Goal: Task Accomplishment & Management: Complete application form

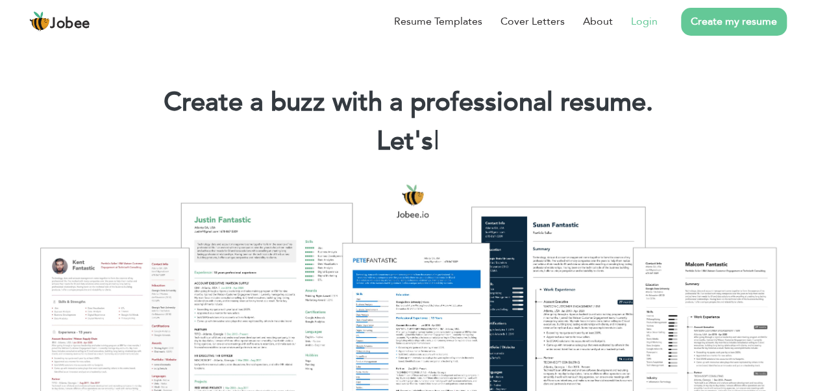
click at [654, 25] on link "Login" at bounding box center [644, 22] width 27 height 16
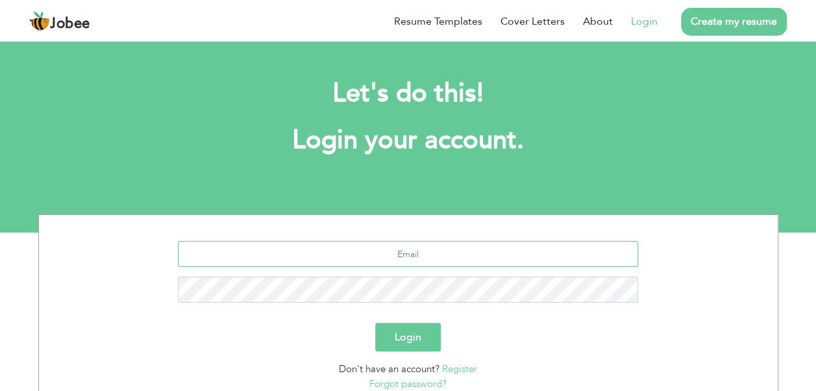
click at [347, 254] on input "text" at bounding box center [408, 254] width 460 height 26
type input "[EMAIL_ADDRESS][DOMAIN_NAME]"
click at [375, 323] on button "Login" at bounding box center [408, 337] width 66 height 29
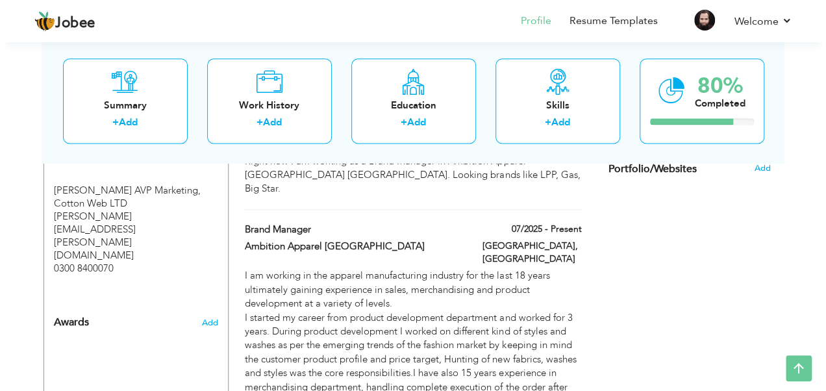
scroll to position [826, 0]
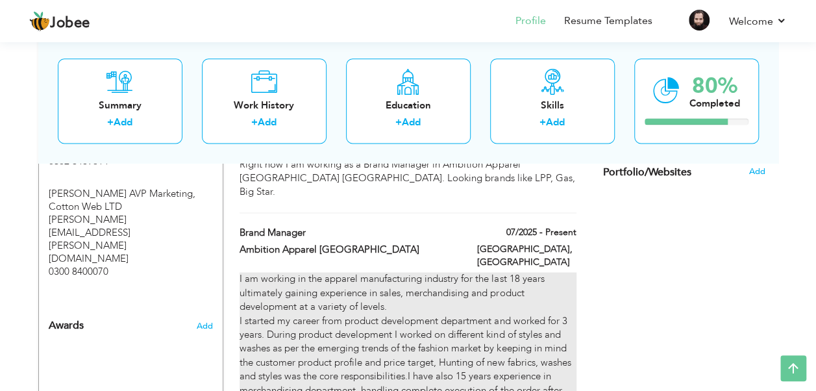
click at [421, 272] on div "I am working in the apparel manufacturing industry for the last 18 years ultima…" at bounding box center [408, 376] width 336 height 208
type input "Brand Manager"
type input "Ambition Apparel [GEOGRAPHIC_DATA]"
type input "07/2025"
type input "[GEOGRAPHIC_DATA]"
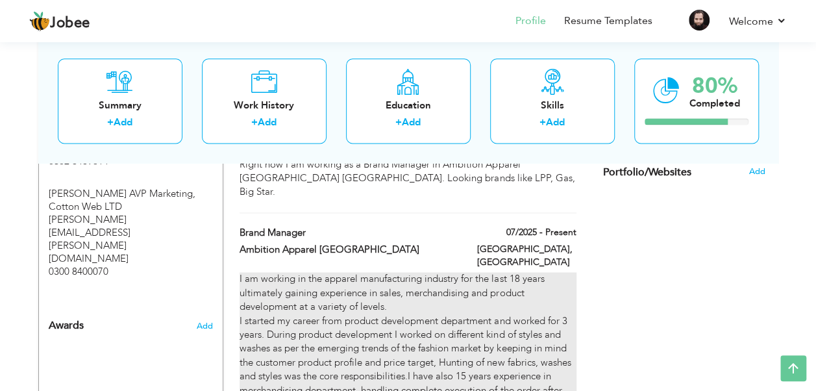
type input "[GEOGRAPHIC_DATA]"
checkbox input "true"
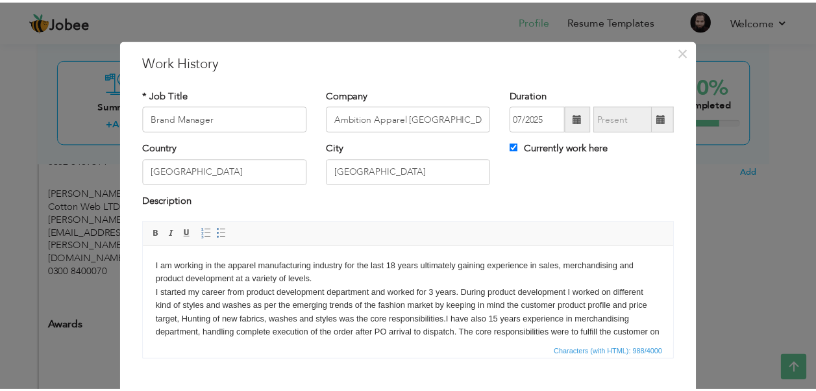
scroll to position [73, 0]
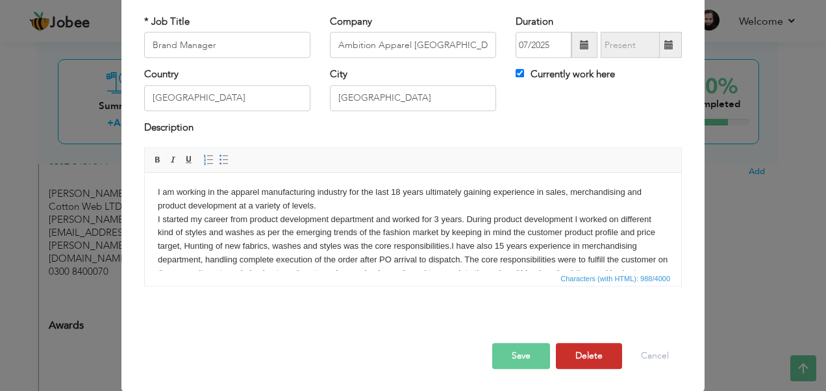
click at [591, 346] on button "Delete" at bounding box center [589, 356] width 66 height 26
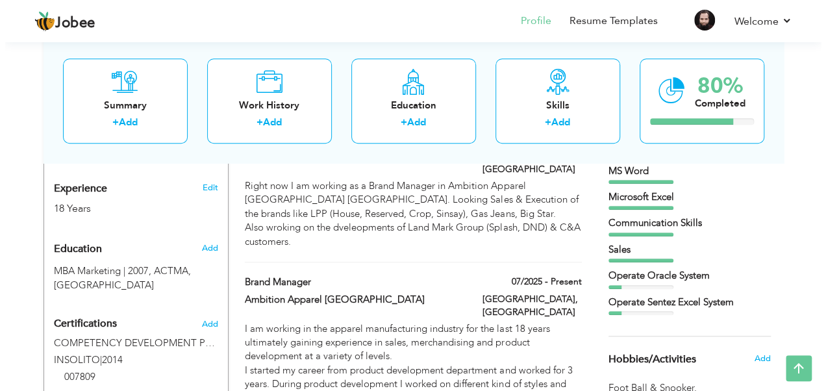
scroll to position [497, 0]
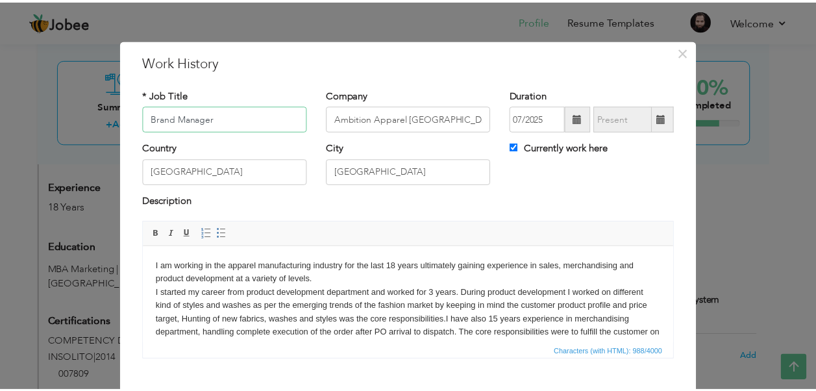
scroll to position [73, 0]
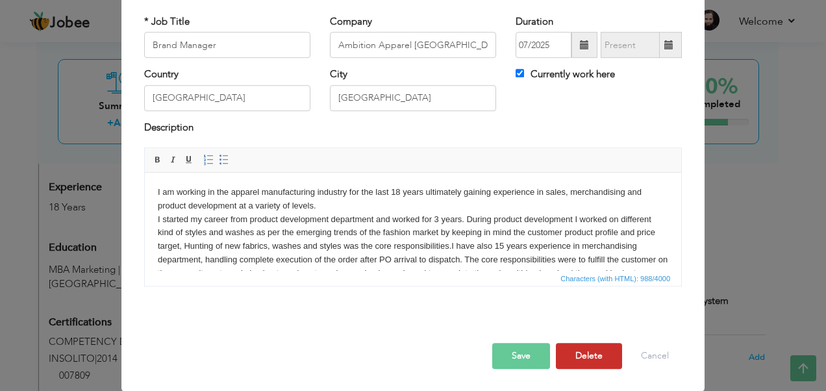
click at [584, 352] on button "Delete" at bounding box center [589, 356] width 66 height 26
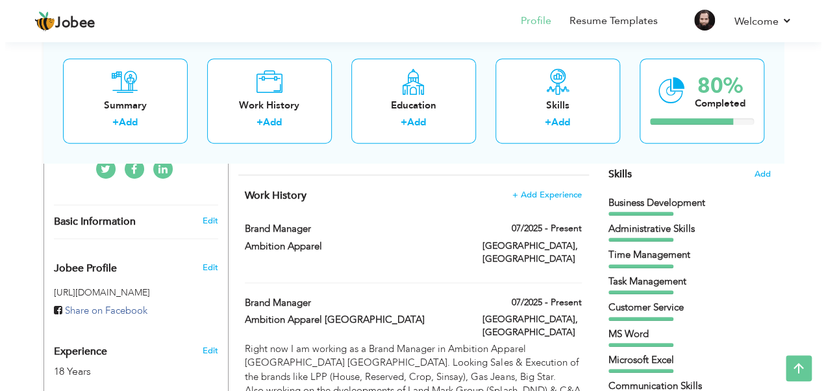
scroll to position [333, 0]
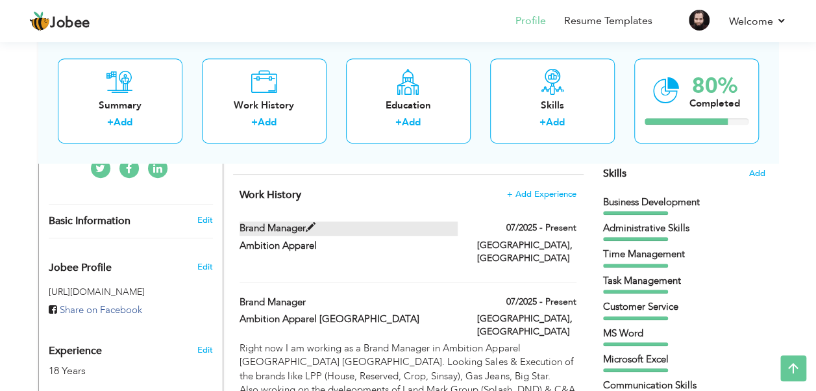
click at [262, 221] on label "Brand Manager" at bounding box center [349, 228] width 218 height 14
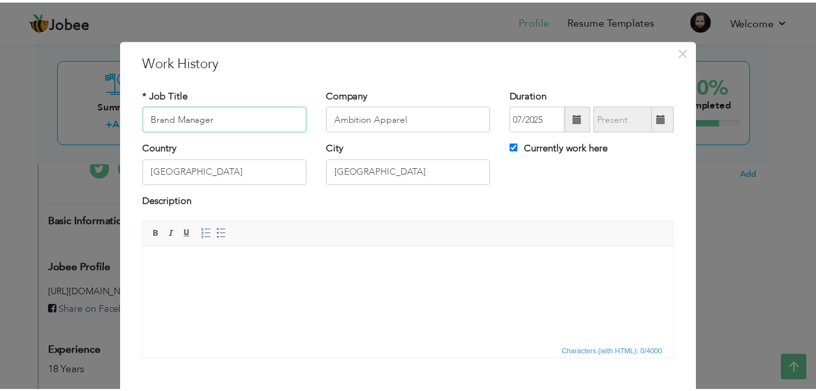
scroll to position [73, 0]
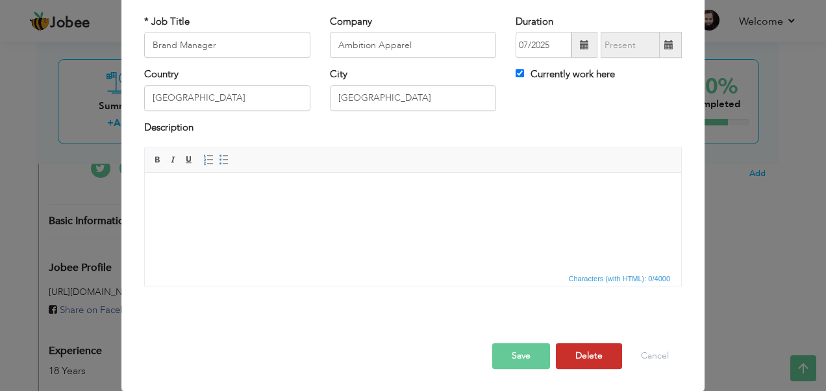
click at [592, 354] on button "Delete" at bounding box center [589, 356] width 66 height 26
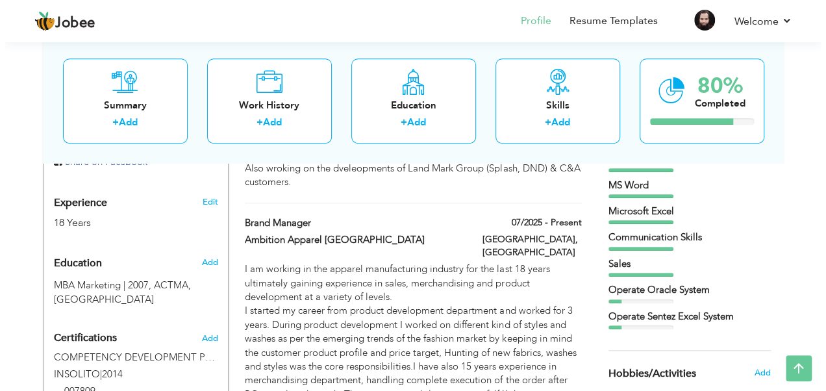
scroll to position [478, 0]
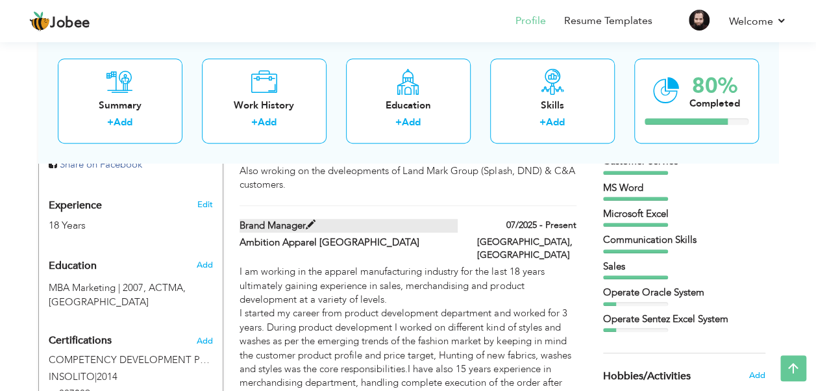
click at [270, 219] on label "Brand Manager" at bounding box center [349, 226] width 218 height 14
type input "Ambition Apparel [GEOGRAPHIC_DATA]"
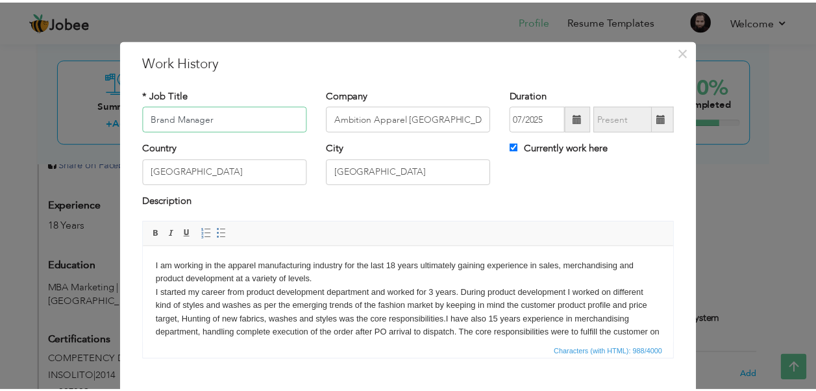
scroll to position [73, 0]
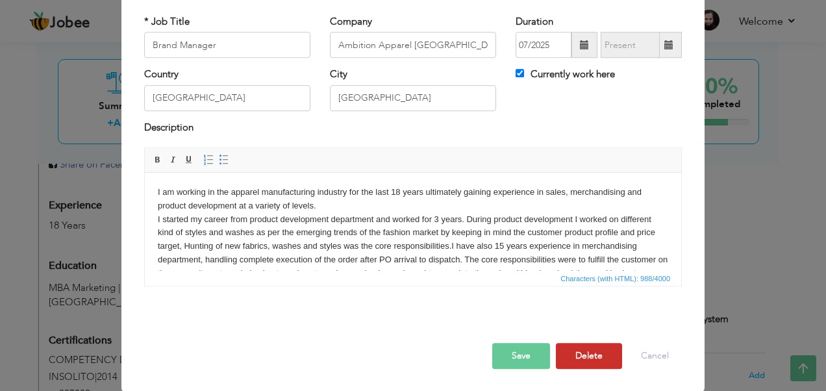
click at [596, 351] on button "Delete" at bounding box center [589, 356] width 66 height 26
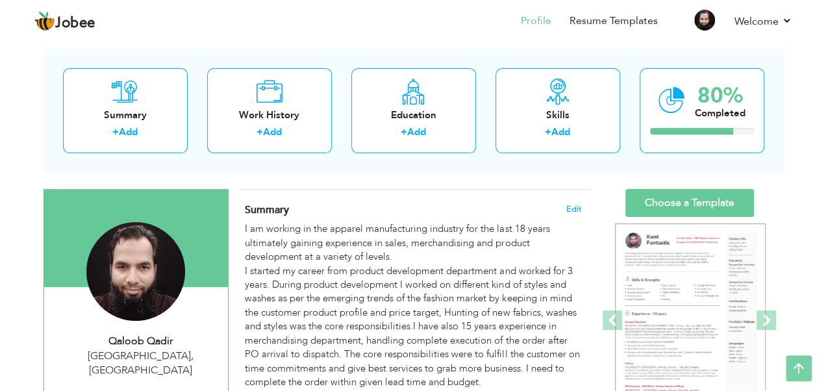
scroll to position [55, 0]
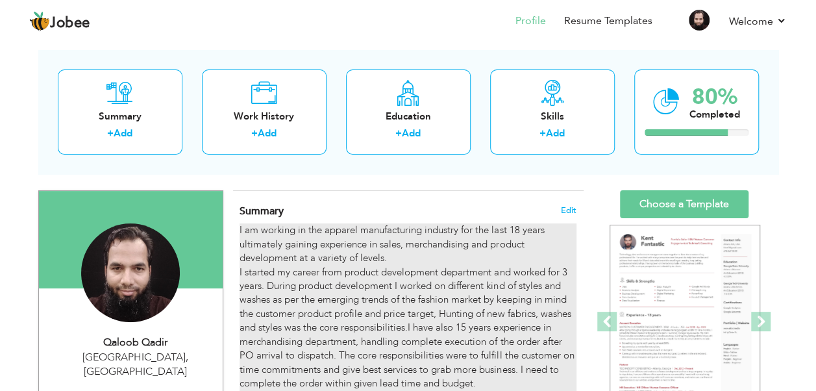
click at [432, 252] on p "I am working in the apparel manufacturing industry for the last 18 years ultima…" at bounding box center [408, 327] width 336 height 208
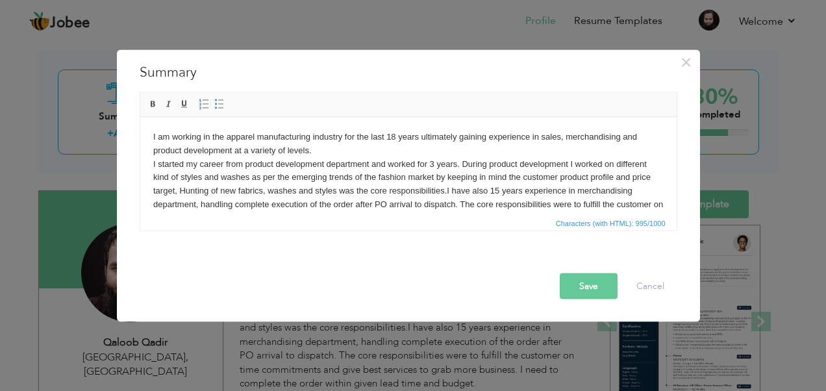
scroll to position [36, 0]
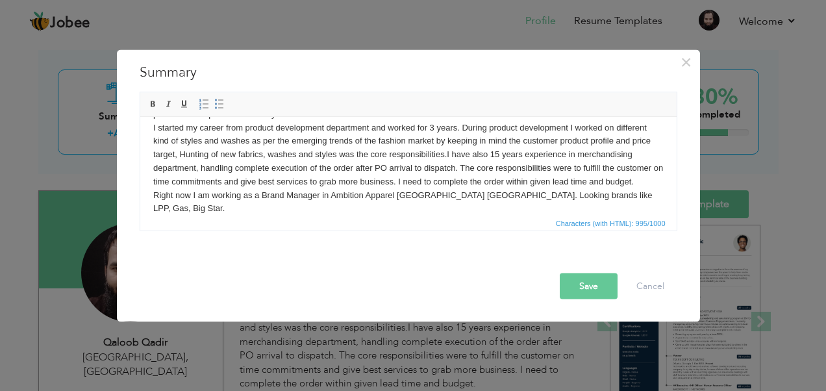
click at [576, 149] on p "I am working in the apparel manufacturing industry for the last 18 years ultima…" at bounding box center [408, 153] width 510 height 121
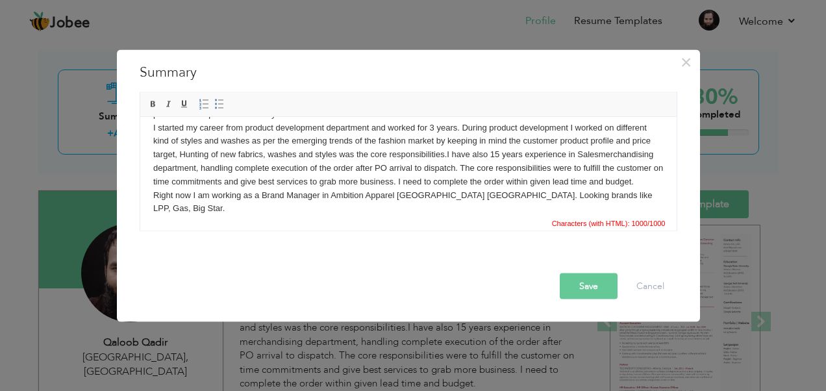
scroll to position [14, 0]
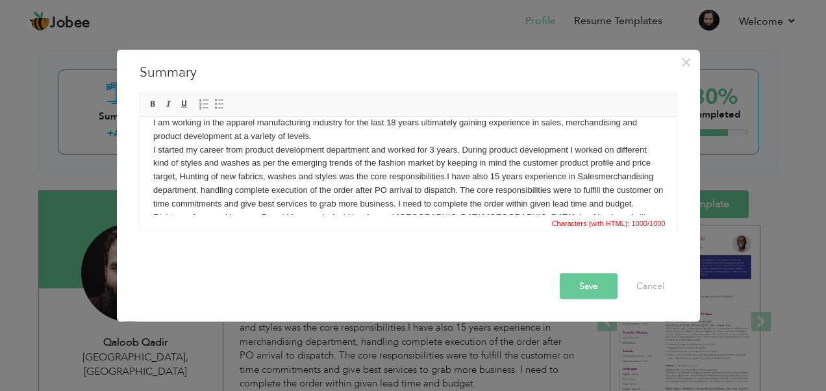
click at [597, 175] on p "I am working in the apparel manufacturing industry for the last 18 years ultima…" at bounding box center [408, 176] width 510 height 121
click at [175, 177] on p "I am working in the apparel manufacturing industry for the last 18 years ultima…" at bounding box center [408, 176] width 510 height 121
click at [178, 173] on p "I am working in the apparel manufacturing industry for the last 18 years ultima…" at bounding box center [408, 176] width 510 height 121
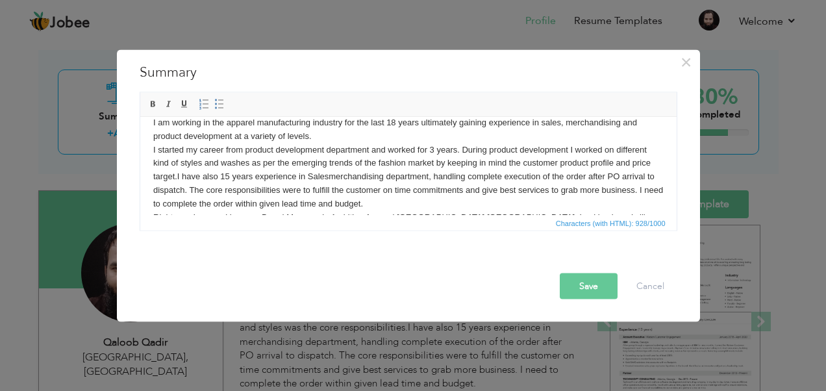
click at [331, 175] on p "I am working in the apparel manufacturing industry for the last 18 years ultima…" at bounding box center [408, 176] width 510 height 121
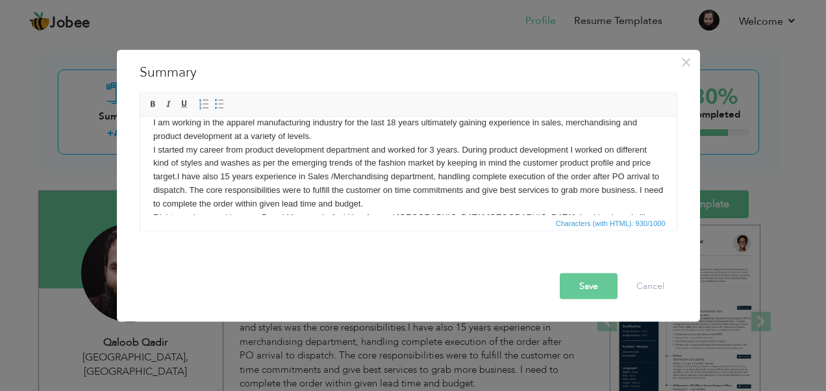
click at [334, 173] on p "I am working in the apparel manufacturing industry for the last 18 years ultima…" at bounding box center [408, 176] width 510 height 121
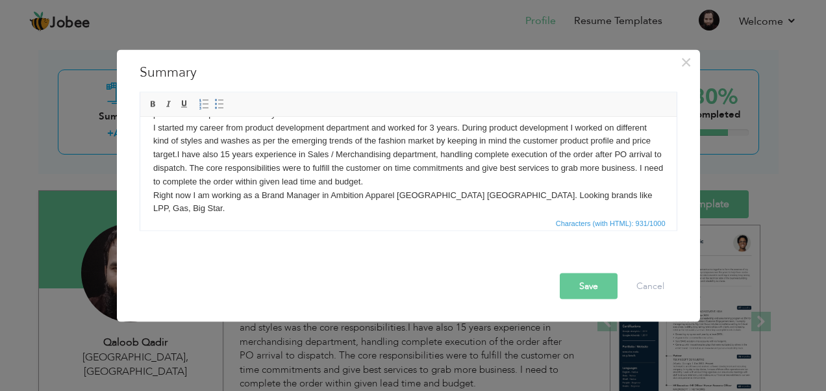
click at [650, 169] on p "I am working in the apparel manufacturing industry for the last 18 years ultima…" at bounding box center [408, 153] width 510 height 121
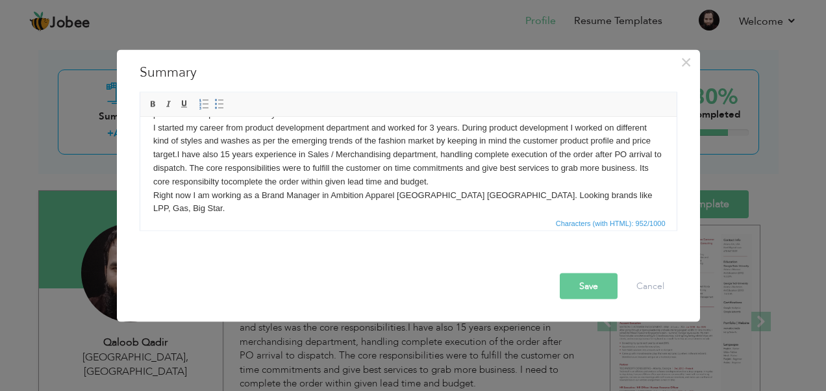
scroll to position [0, 0]
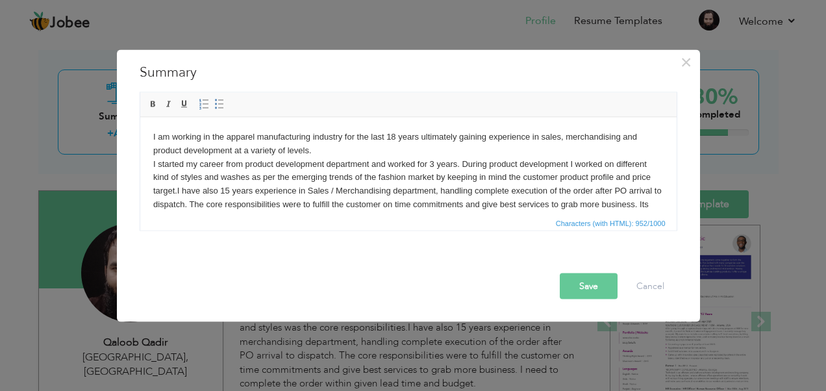
click at [310, 150] on p "I am working in the apparel manufacturing industry for the last 18 years ultima…" at bounding box center [408, 190] width 510 height 121
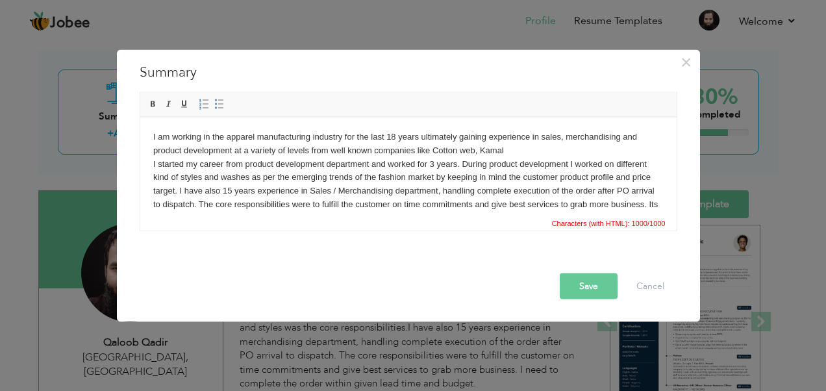
click at [512, 147] on p "I am working in the apparel manufacturing industry for the last 18 years ultima…" at bounding box center [408, 190] width 510 height 121
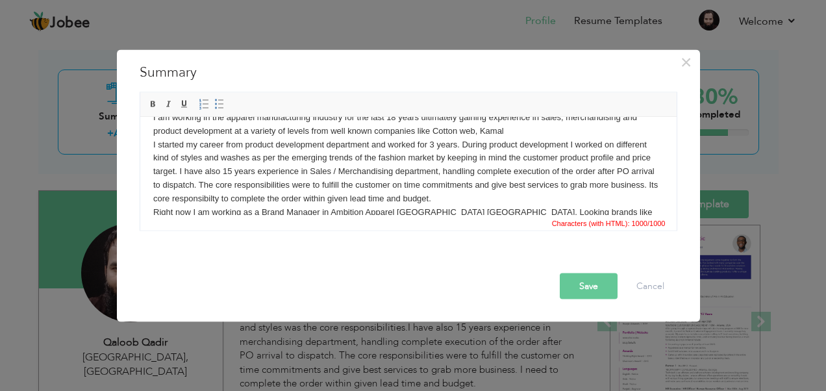
scroll to position [31, 0]
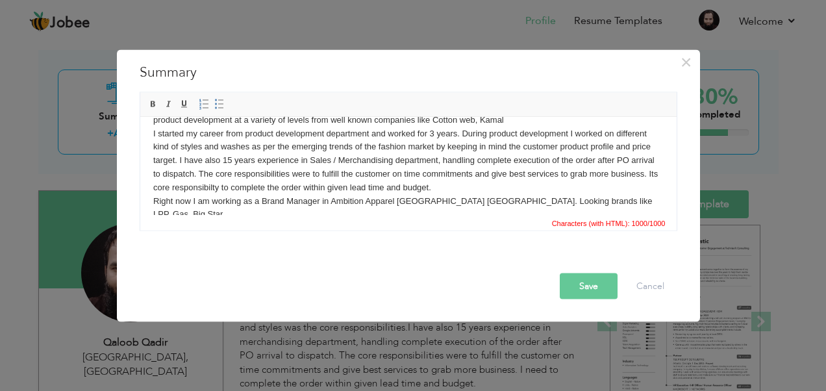
click at [447, 186] on p "I am working in the apparel manufacturing industry for the last 18 years ultima…" at bounding box center [408, 159] width 510 height 121
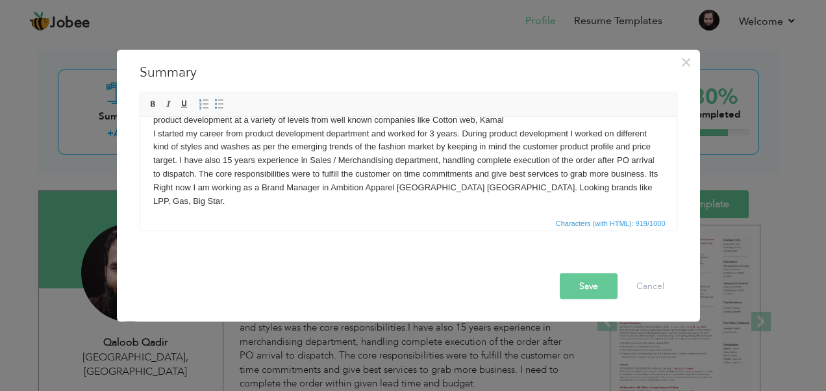
scroll to position [23, 0]
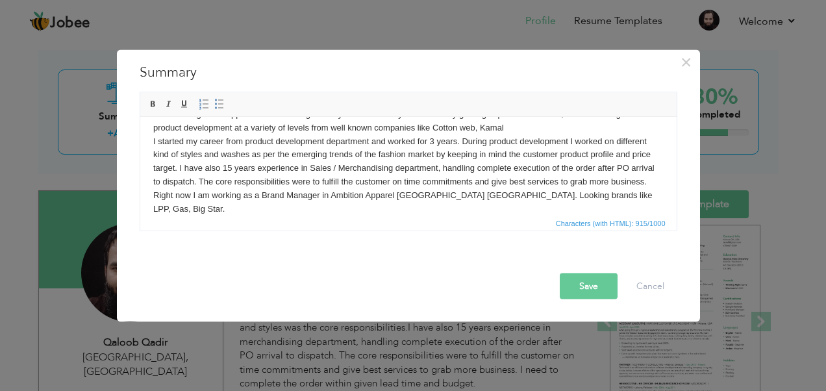
click at [513, 124] on p "I am working in the apparel manufacturing industry for the last 18 years ultima…" at bounding box center [408, 161] width 510 height 108
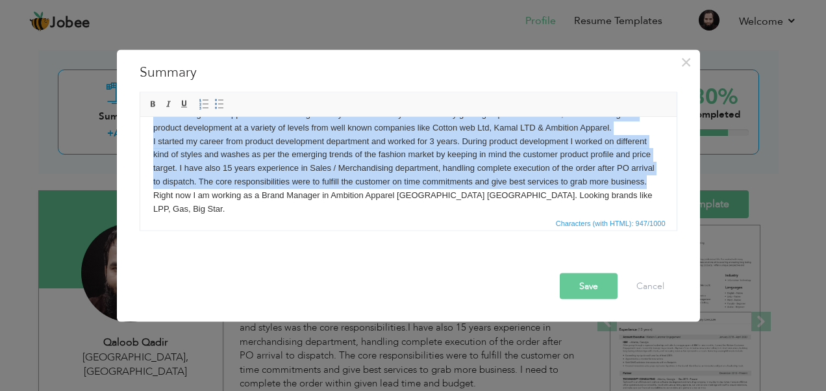
drag, startPoint x: 145, startPoint y: 135, endPoint x: 662, endPoint y: 186, distance: 518.6
click at [662, 186] on html "I am working in the apparel manufacturing industry for the last 18 years ultima…" at bounding box center [408, 161] width 536 height 134
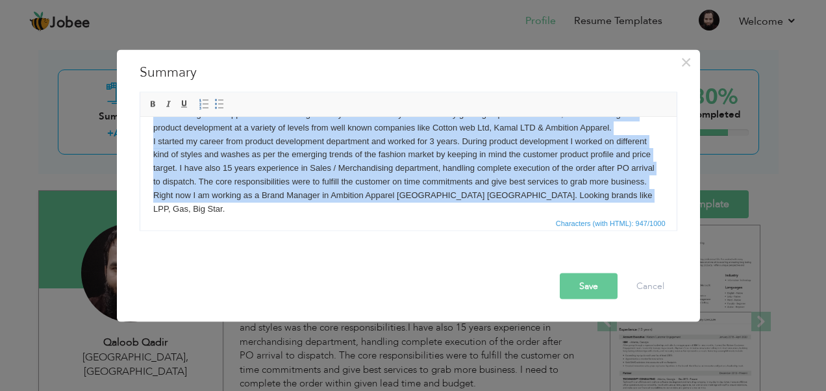
copy p "I am working in the apparel manufacturing industry for the last 18 years ultima…"
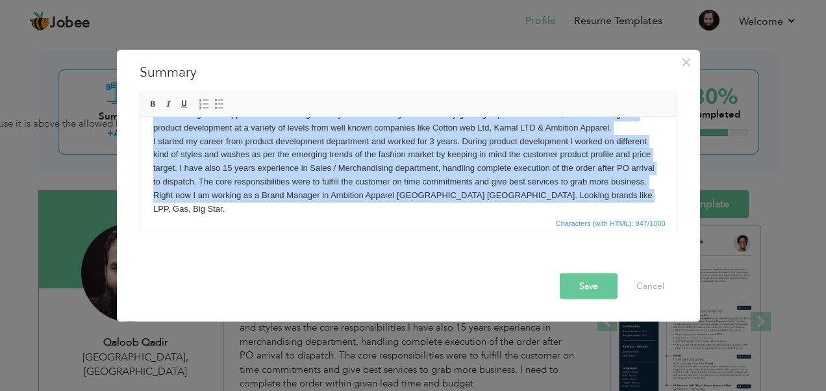
click at [615, 198] on p "I am working in the apparel manufacturing industry for the last 18 years ultima…" at bounding box center [408, 161] width 510 height 108
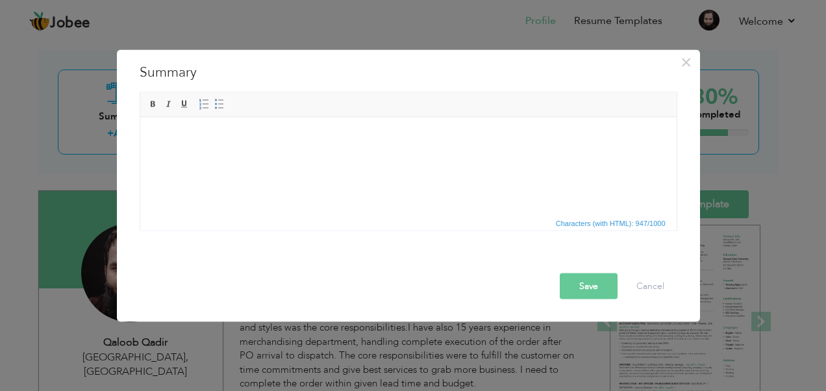
scroll to position [0, 0]
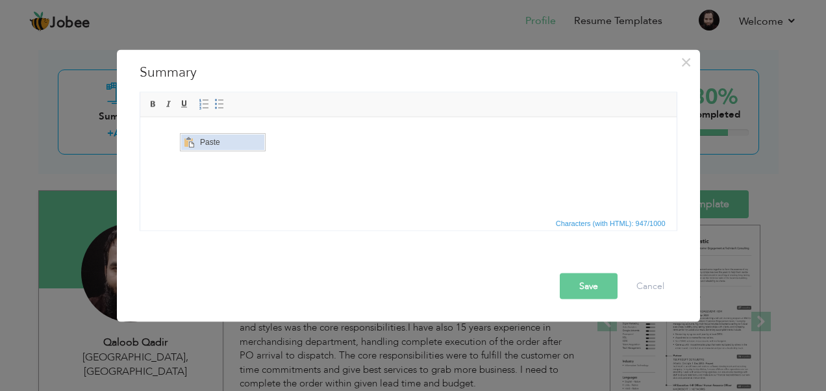
click at [207, 144] on span "Paste" at bounding box center [230, 142] width 68 height 16
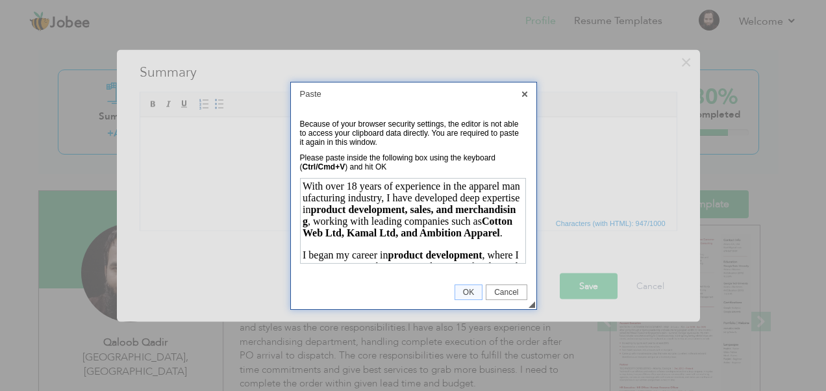
scroll to position [264, 0]
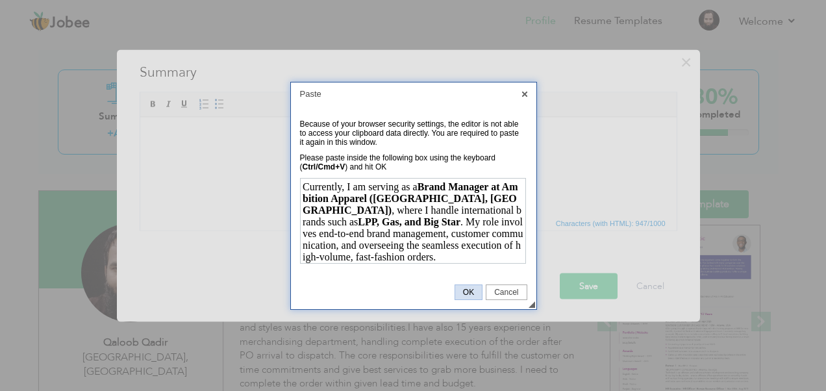
click at [469, 291] on span "OK" at bounding box center [468, 292] width 27 height 9
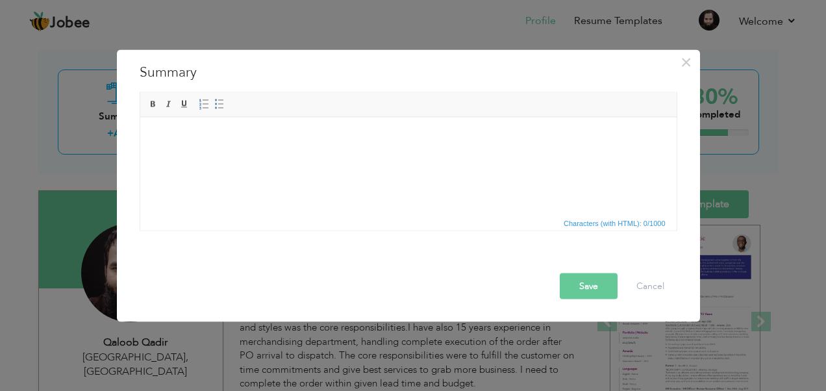
scroll to position [0, 0]
click at [223, 147] on html at bounding box center [408, 137] width 536 height 40
click at [217, 140] on p at bounding box center [408, 137] width 510 height 14
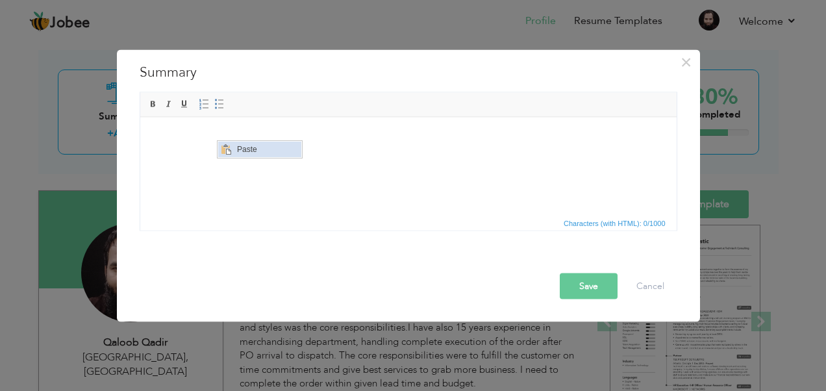
click at [235, 148] on span "Paste" at bounding box center [267, 149] width 68 height 16
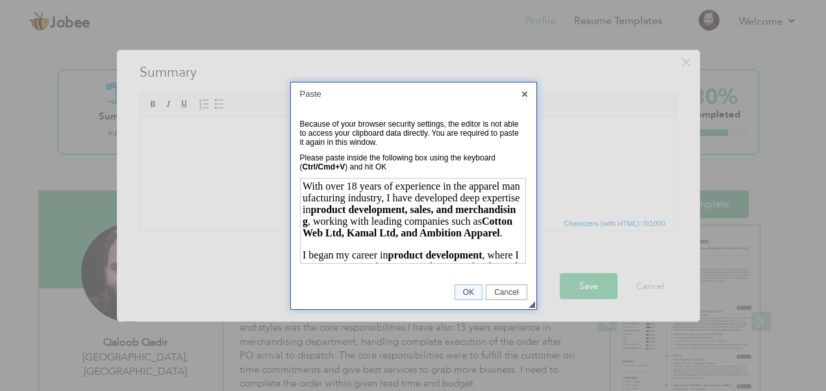
scroll to position [264, 0]
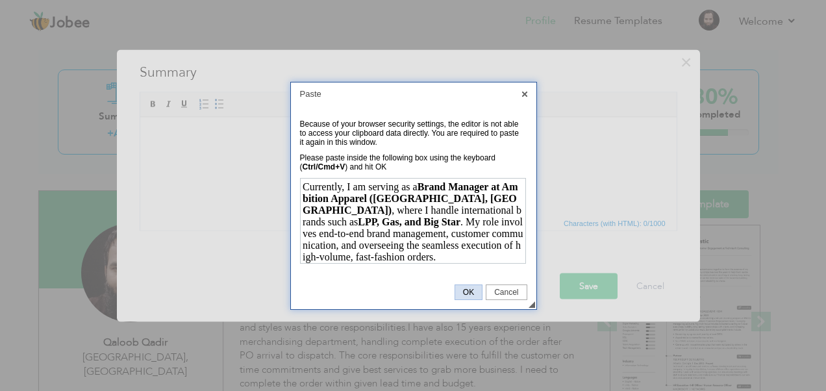
click at [459, 288] on span "OK" at bounding box center [468, 292] width 27 height 9
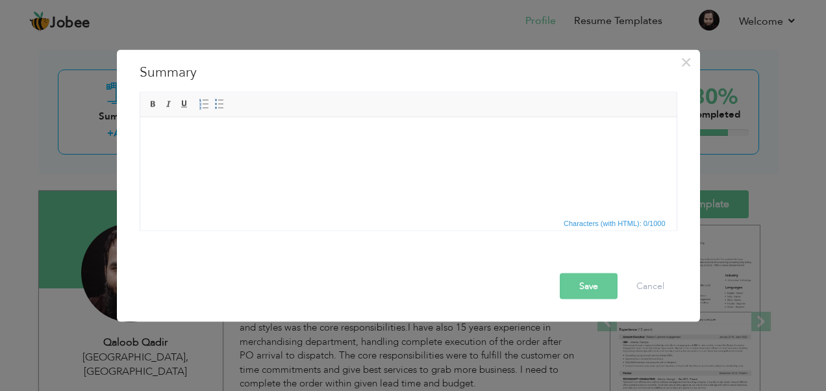
click at [200, 132] on p at bounding box center [408, 137] width 510 height 14
drag, startPoint x: 146, startPoint y: 141, endPoint x: 391, endPoint y: 168, distance: 246.3
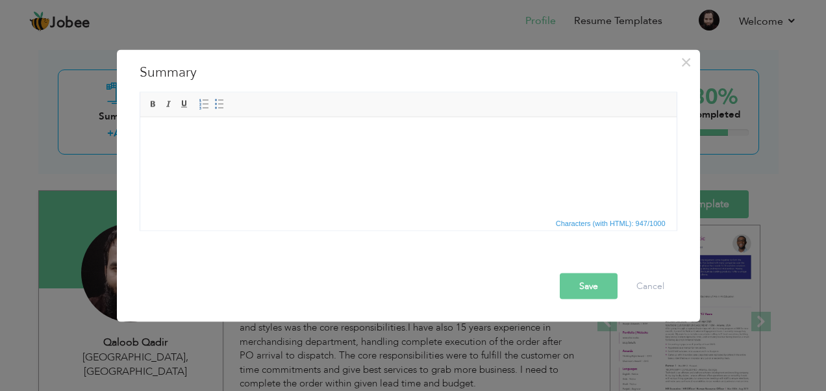
click at [391, 156] on html at bounding box center [408, 137] width 536 height 40
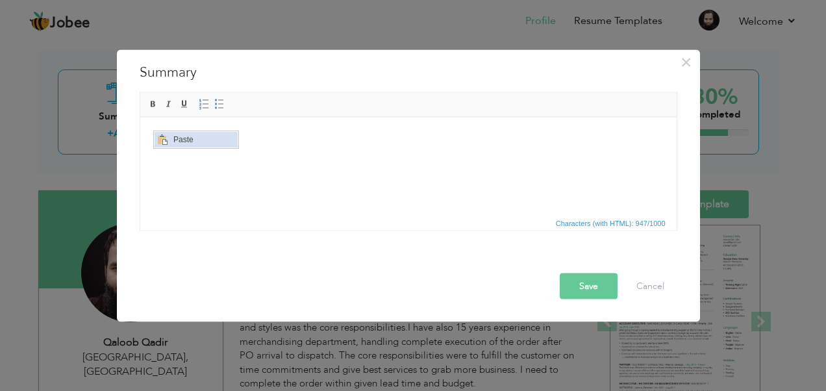
click at [172, 140] on span "Paste" at bounding box center [203, 139] width 68 height 16
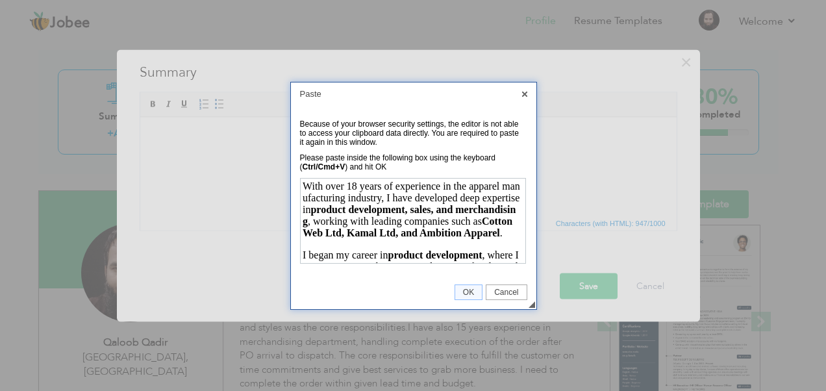
scroll to position [264, 0]
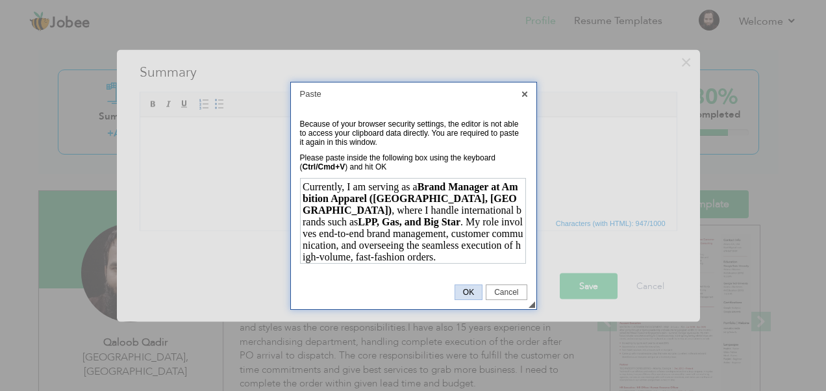
click at [471, 295] on span "OK" at bounding box center [468, 292] width 27 height 9
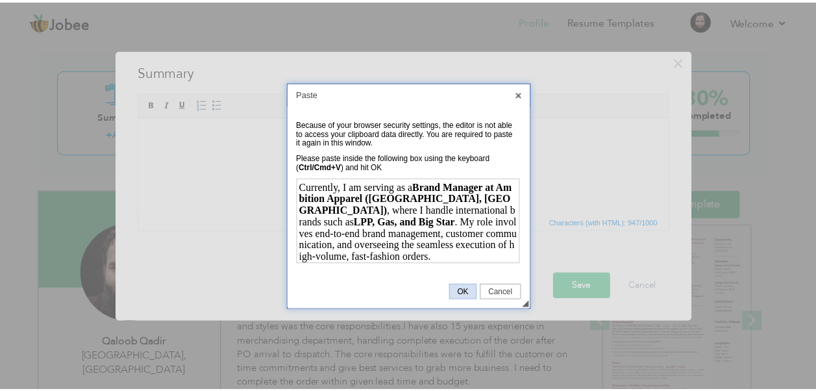
scroll to position [0, 0]
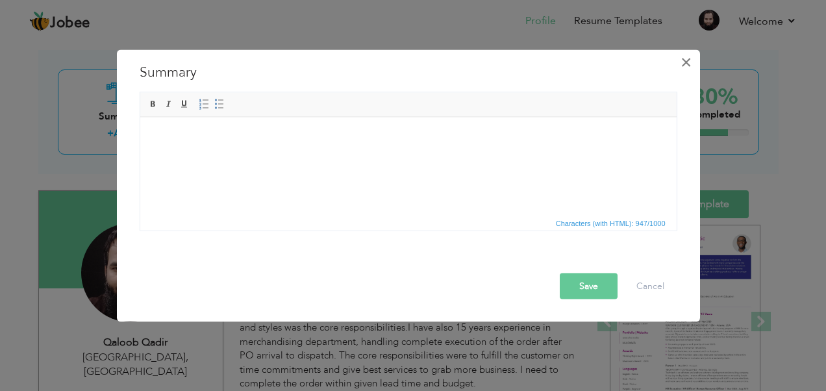
click at [685, 60] on span "×" at bounding box center [685, 62] width 11 height 23
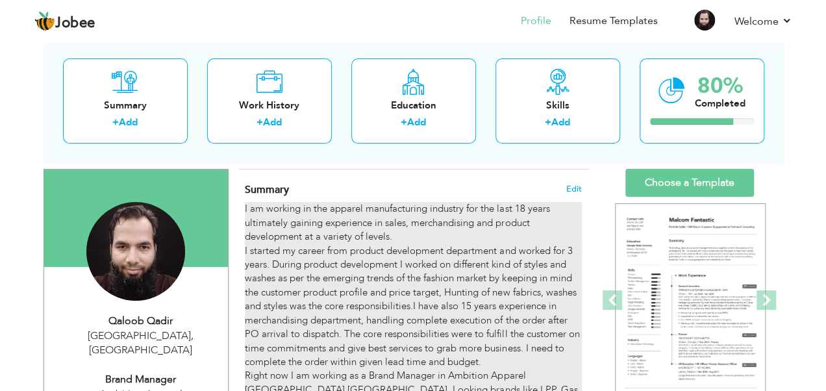
scroll to position [92, 0]
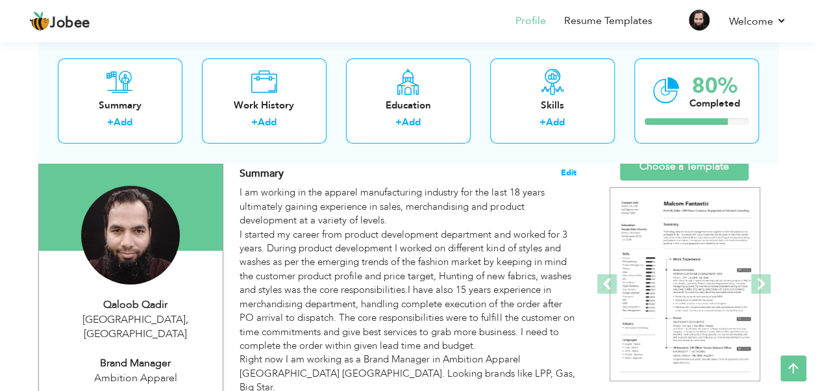
click at [563, 168] on span "Edit" at bounding box center [569, 172] width 16 height 9
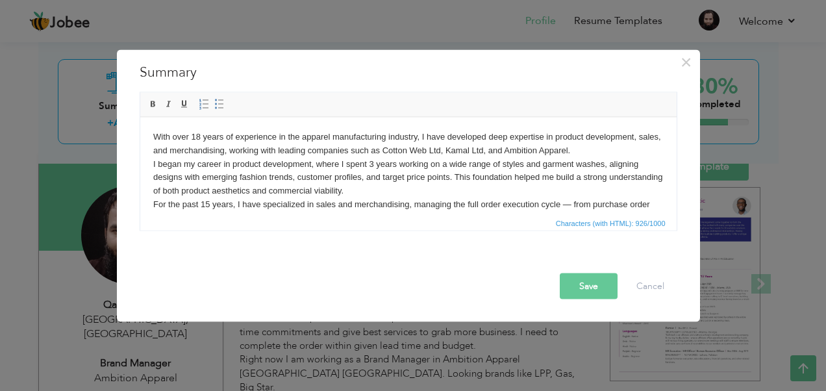
scroll to position [36, 0]
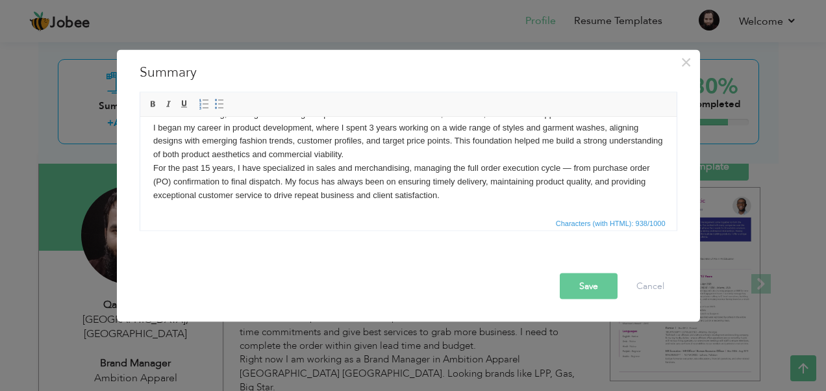
click at [586, 285] on button "Save" at bounding box center [589, 286] width 58 height 26
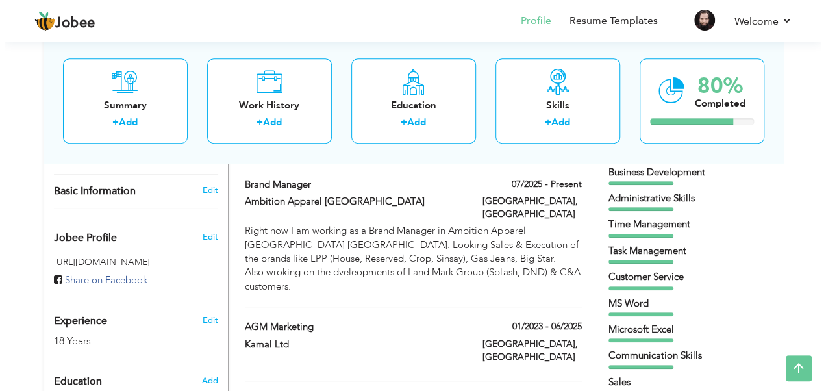
scroll to position [371, 0]
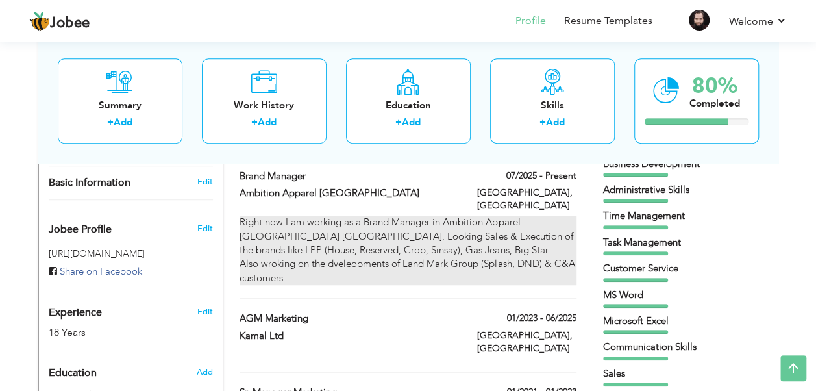
click at [532, 216] on div "Right now I am working as a Brand Manager in Ambition Apparel [GEOGRAPHIC_DATA]…" at bounding box center [408, 250] width 336 height 69
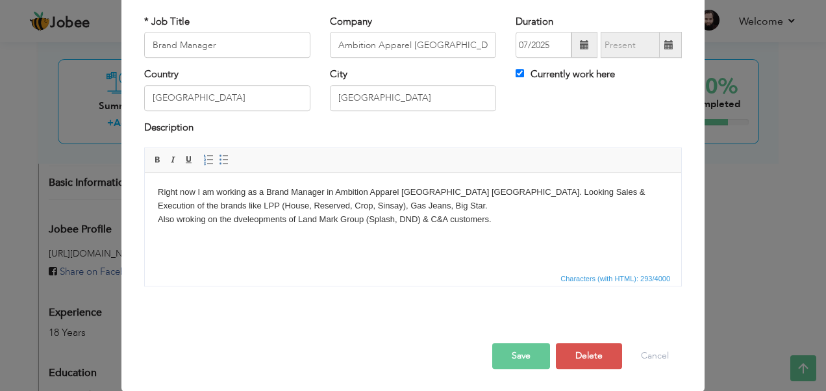
scroll to position [0, 0]
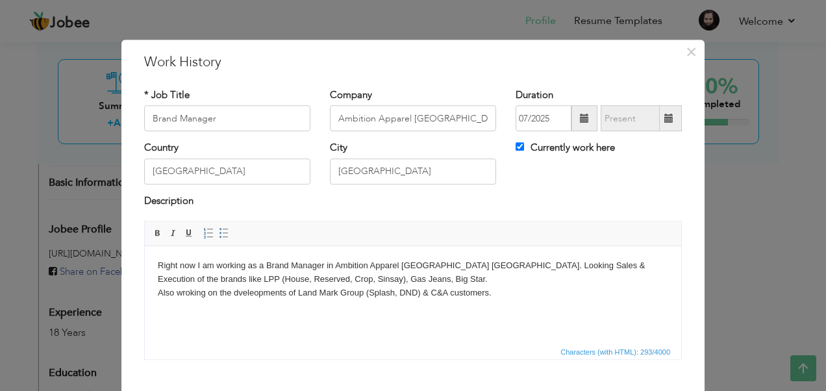
drag, startPoint x: 497, startPoint y: 289, endPoint x: 88, endPoint y: 259, distance: 410.1
click at [145, 259] on html "Right now I am working as a Brand Manager in Ambition Apparel [GEOGRAPHIC_DATA]…" at bounding box center [413, 279] width 536 height 66
copy body "Right now I am working as a Brand Manager in Ambition Apparel [GEOGRAPHIC_DATA]…"
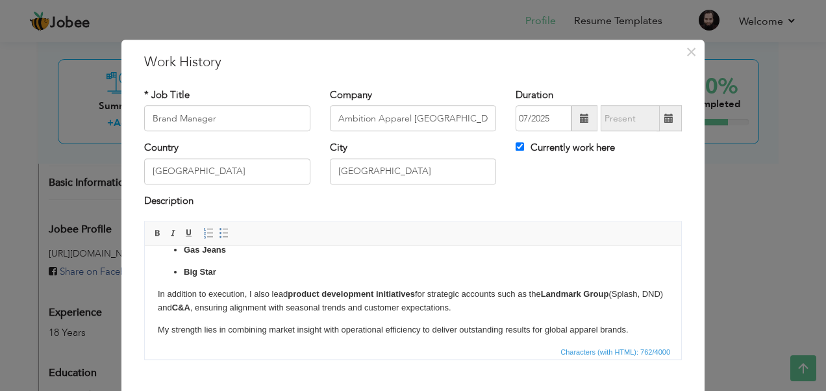
scroll to position [73, 0]
click at [178, 306] on p "In addition to execution, I also lead product development initiatives for strat…" at bounding box center [413, 300] width 510 height 27
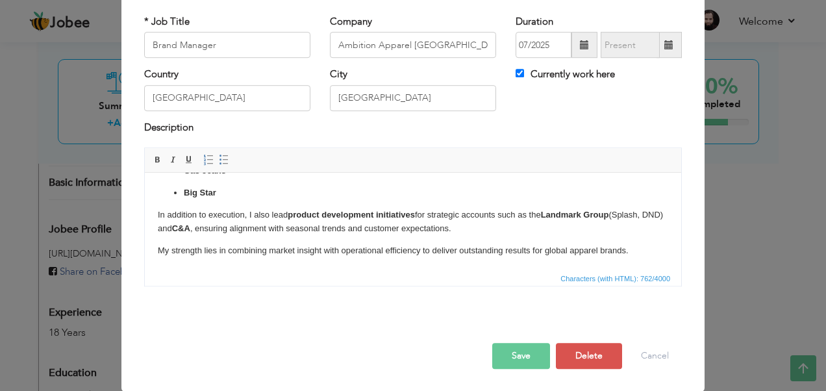
click at [525, 349] on button "Save" at bounding box center [521, 356] width 58 height 26
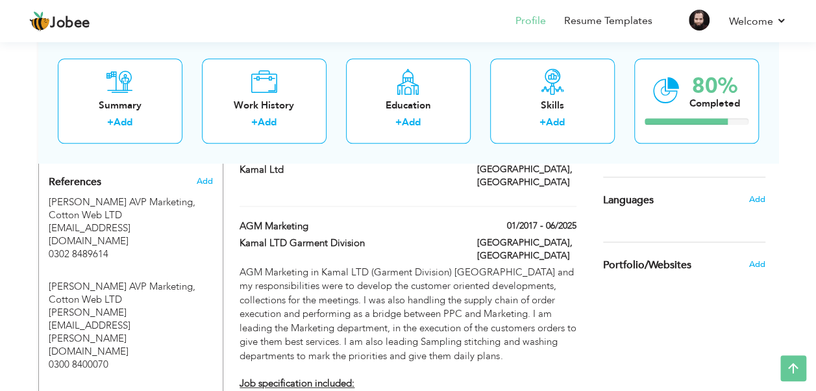
scroll to position [780, 0]
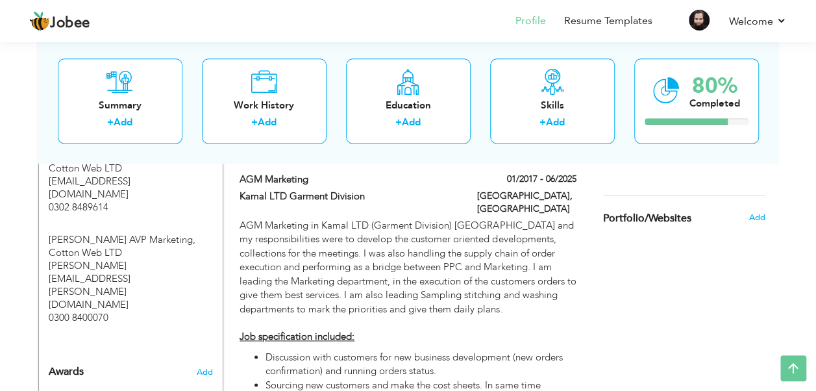
click at [674, 213] on span "Portfolio/Websites" at bounding box center [647, 219] width 88 height 12
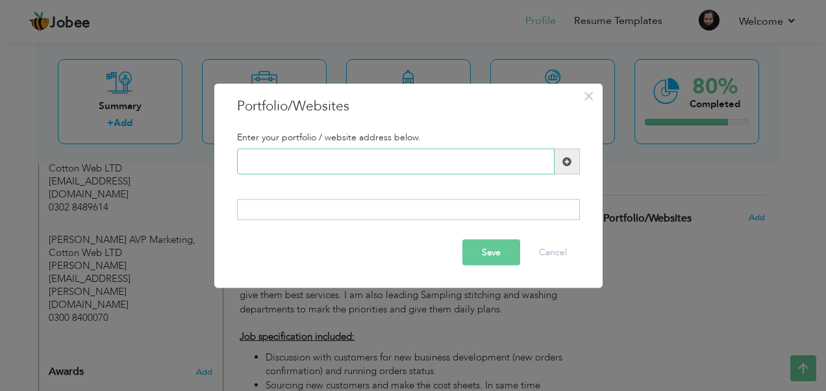
paste input "[URL][DOMAIN_NAME]"
type input "[URL][DOMAIN_NAME]"
click at [293, 212] on div at bounding box center [408, 209] width 343 height 21
click at [280, 212] on div at bounding box center [408, 209] width 343 height 21
click at [269, 206] on div at bounding box center [408, 209] width 343 height 21
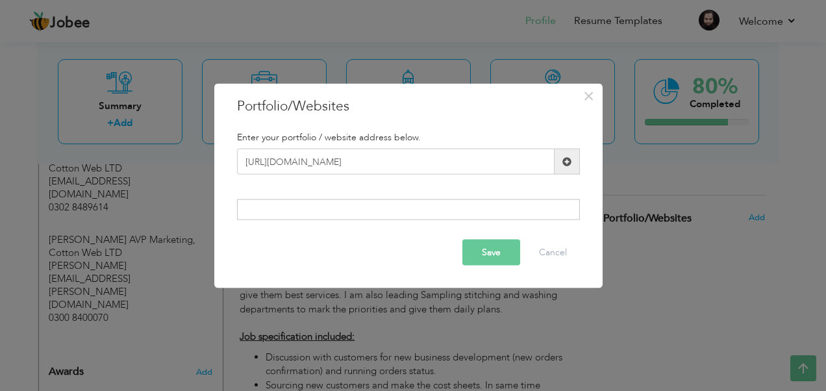
click at [312, 208] on div at bounding box center [408, 209] width 343 height 21
click at [569, 161] on span at bounding box center [566, 160] width 9 height 9
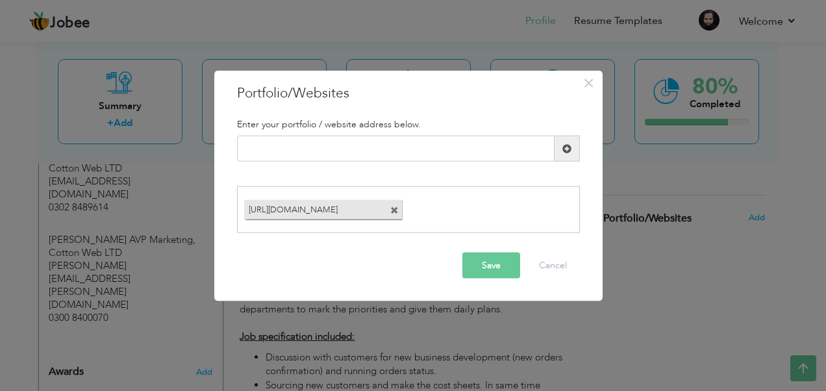
click at [392, 210] on span at bounding box center [394, 210] width 8 height 8
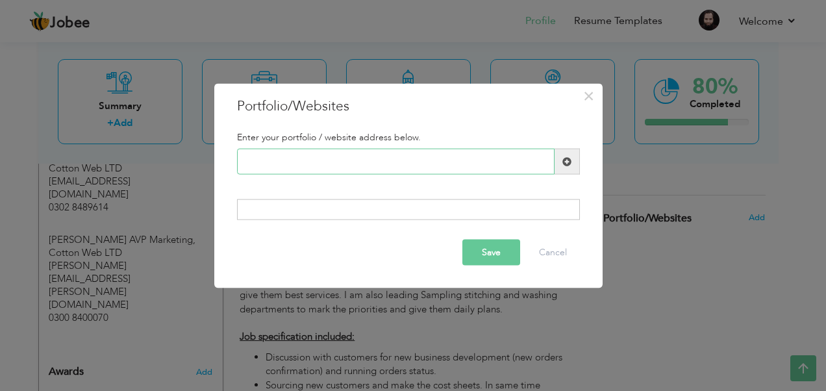
click at [312, 157] on input "text" at bounding box center [395, 162] width 317 height 26
paste input "[DOMAIN_NAME][URL]"
type input "[DOMAIN_NAME][URL]"
click at [501, 252] on button "Save" at bounding box center [491, 252] width 58 height 26
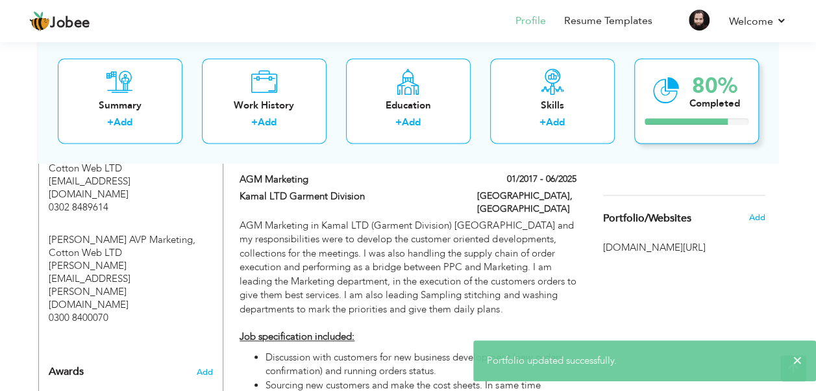
click at [702, 91] on div "80%" at bounding box center [714, 85] width 51 height 21
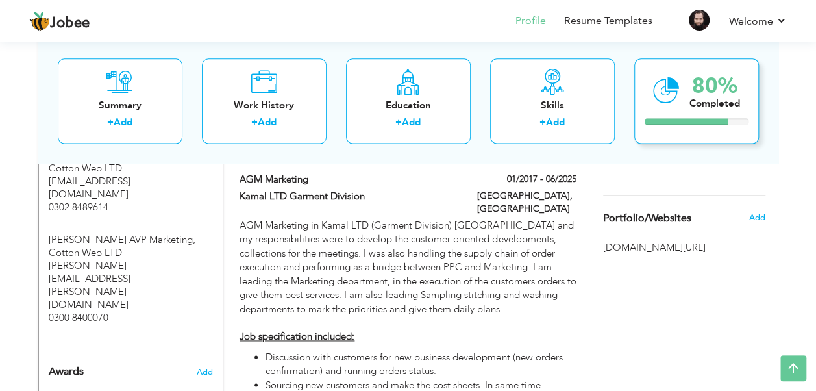
click at [689, 90] on div "80%" at bounding box center [714, 85] width 51 height 21
drag, startPoint x: 688, startPoint y: 90, endPoint x: 676, endPoint y: 89, distance: 11.7
click at [676, 89] on icon at bounding box center [666, 90] width 27 height 43
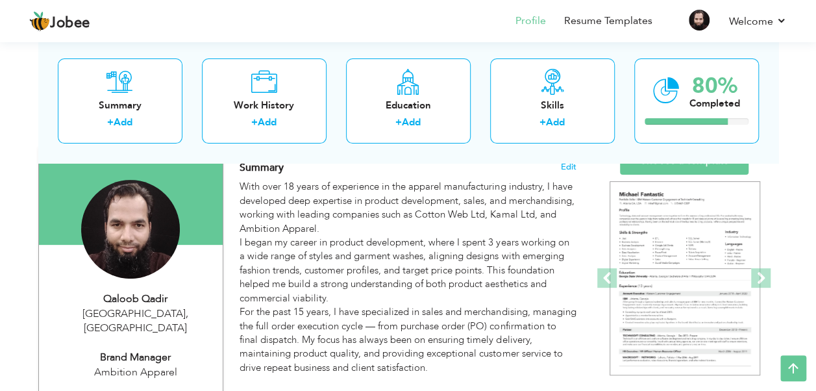
scroll to position [99, 0]
click at [766, 280] on span at bounding box center [760, 276] width 19 height 19
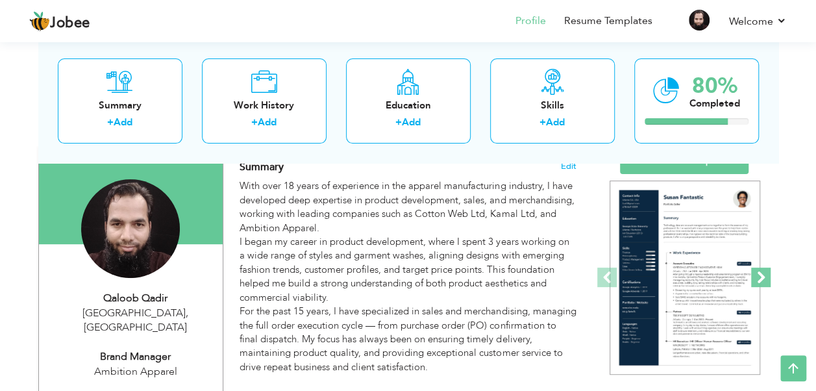
click at [766, 280] on span at bounding box center [760, 276] width 19 height 19
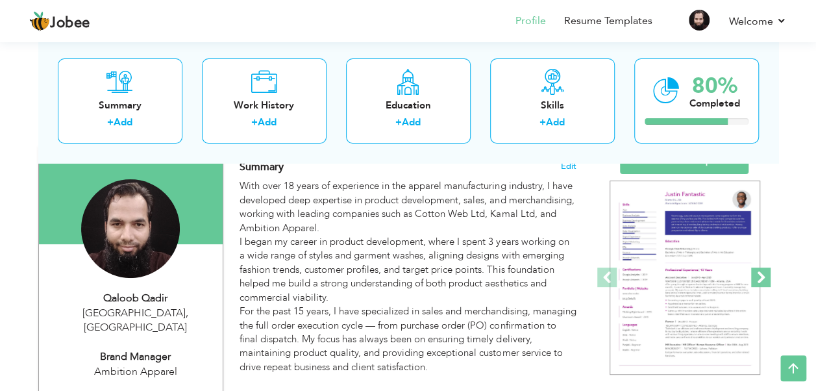
click at [766, 280] on span at bounding box center [760, 276] width 19 height 19
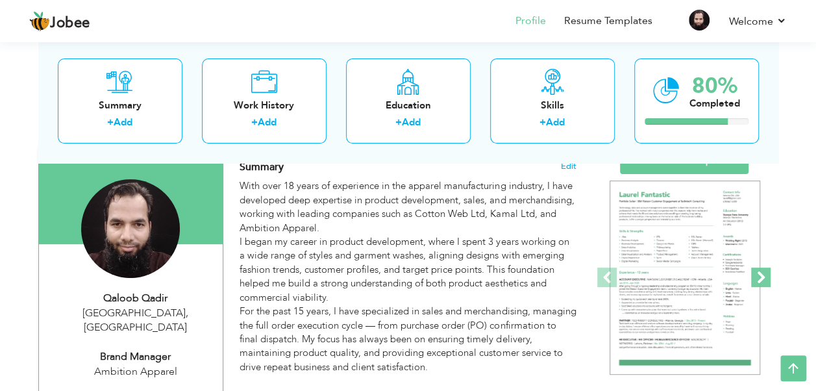
click at [766, 280] on span at bounding box center [760, 276] width 19 height 19
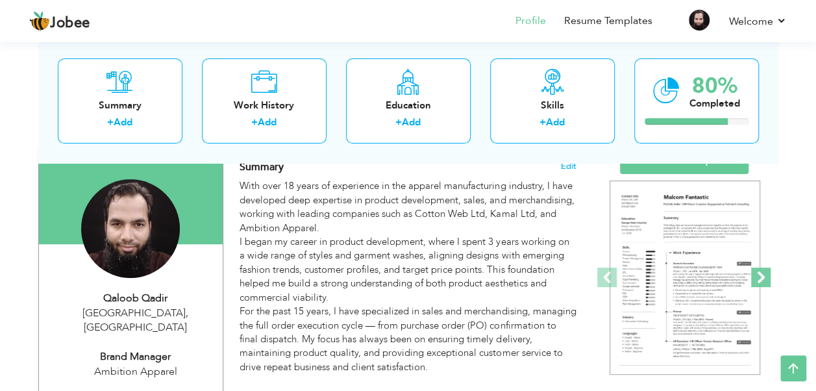
click at [766, 280] on span at bounding box center [760, 276] width 19 height 19
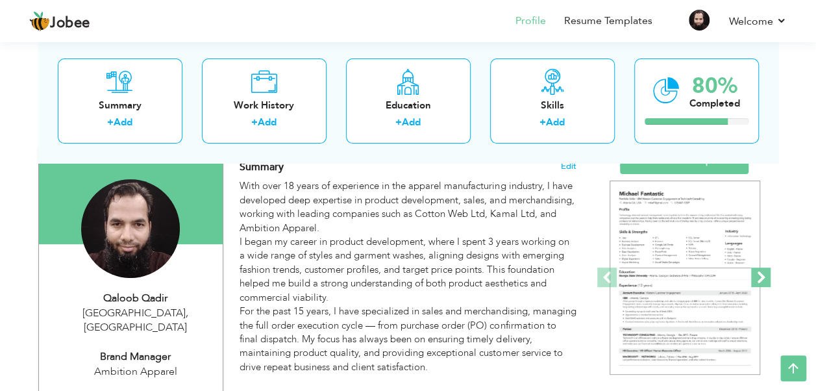
click at [766, 280] on span at bounding box center [760, 276] width 19 height 19
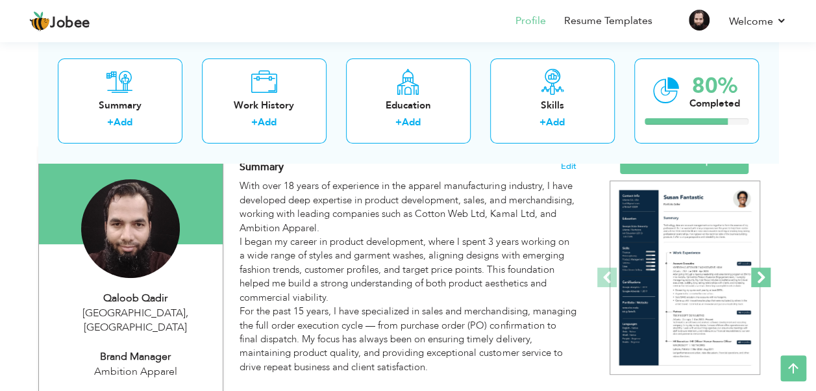
click at [766, 280] on span at bounding box center [760, 276] width 19 height 19
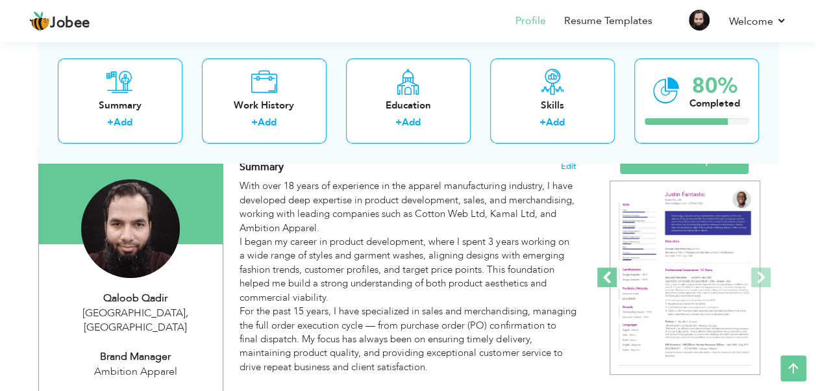
click at [608, 278] on span at bounding box center [606, 276] width 19 height 19
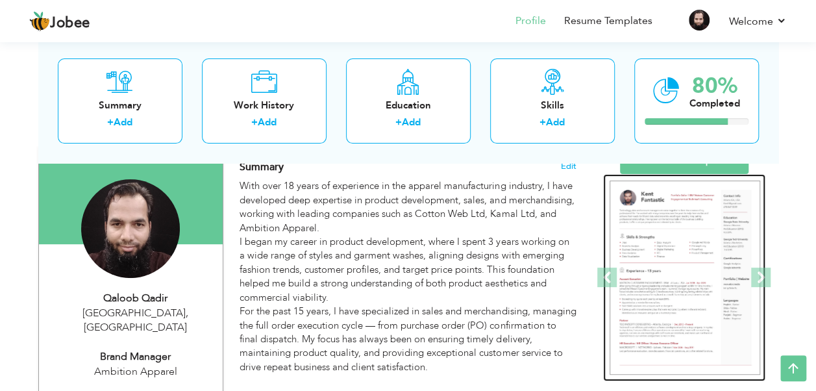
click at [674, 254] on img at bounding box center [685, 277] width 151 height 195
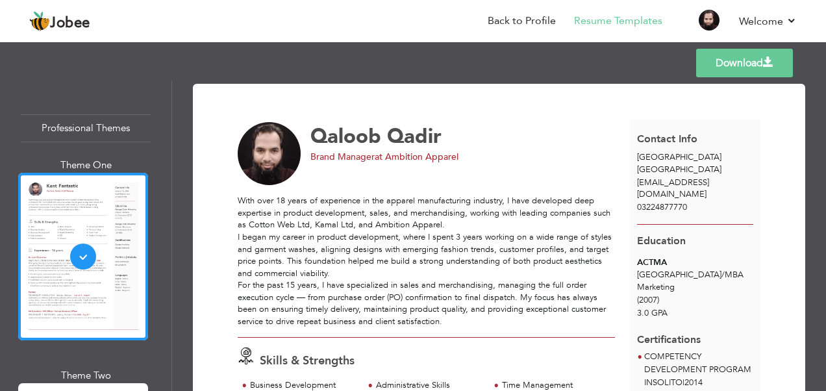
click at [767, 61] on span at bounding box center [768, 62] width 10 height 10
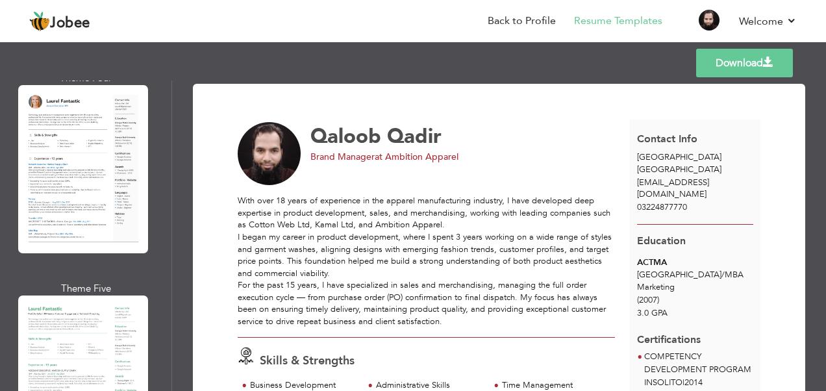
scroll to position [921, 0]
